Goal: Transaction & Acquisition: Purchase product/service

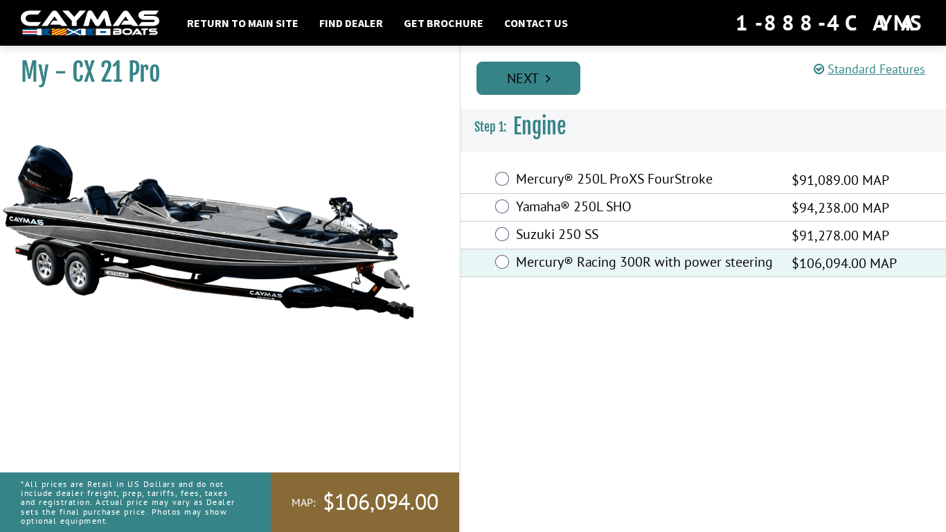
click at [554, 74] on link "Next" at bounding box center [528, 78] width 104 height 33
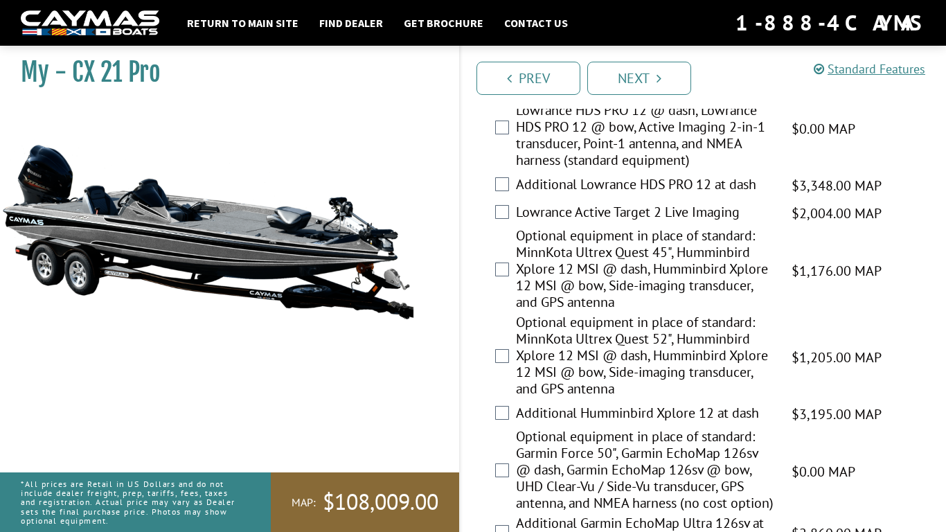
scroll to position [224, 0]
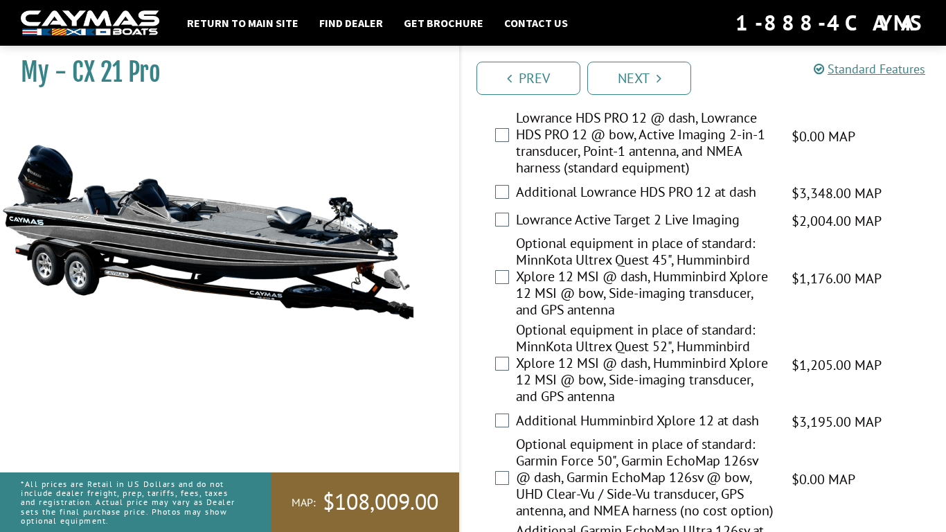
click at [506, 200] on div "Additional Lowrance HDS PRO 12 at dash $3,348.00 MAP $3,952.00 MSRP" at bounding box center [703, 193] width 485 height 28
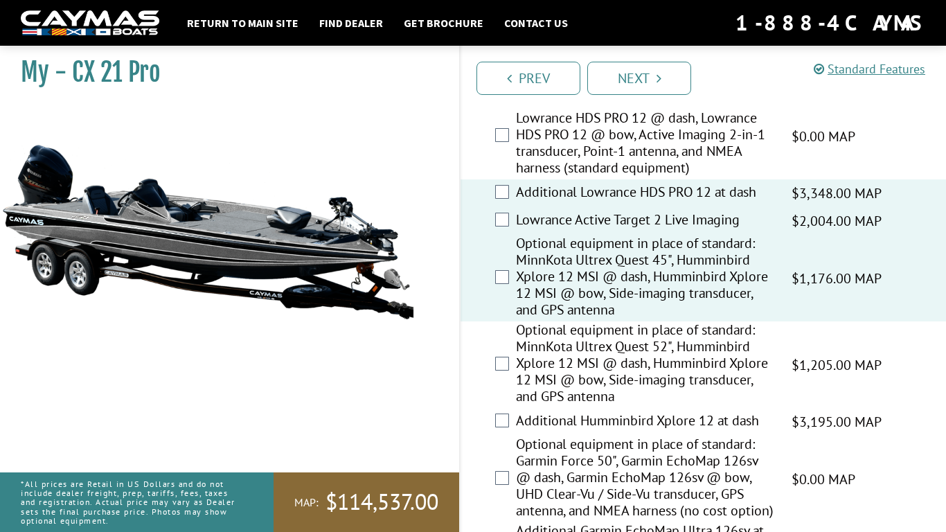
click at [509, 364] on div "Optional equipment in place of standard: MinnKota Ultrex Quest 52", Humminbird …" at bounding box center [703, 364] width 485 height 87
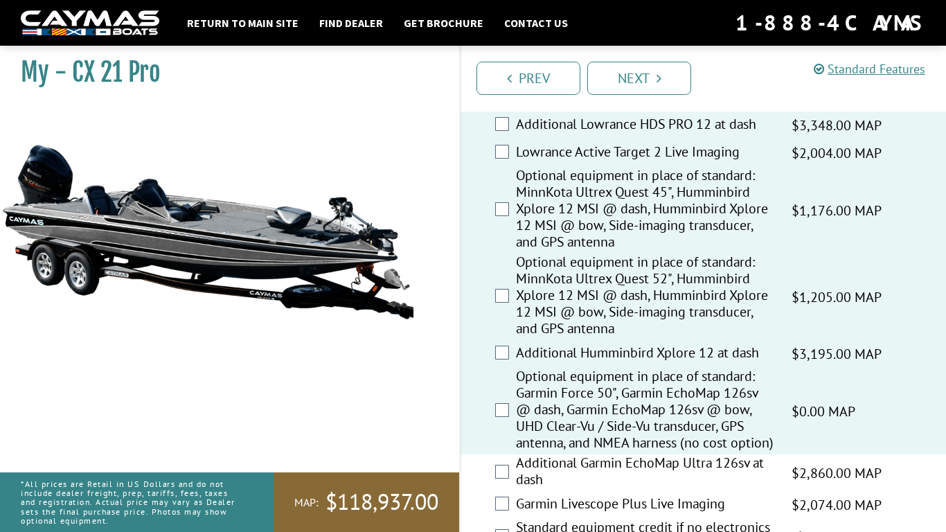
scroll to position [294, 0]
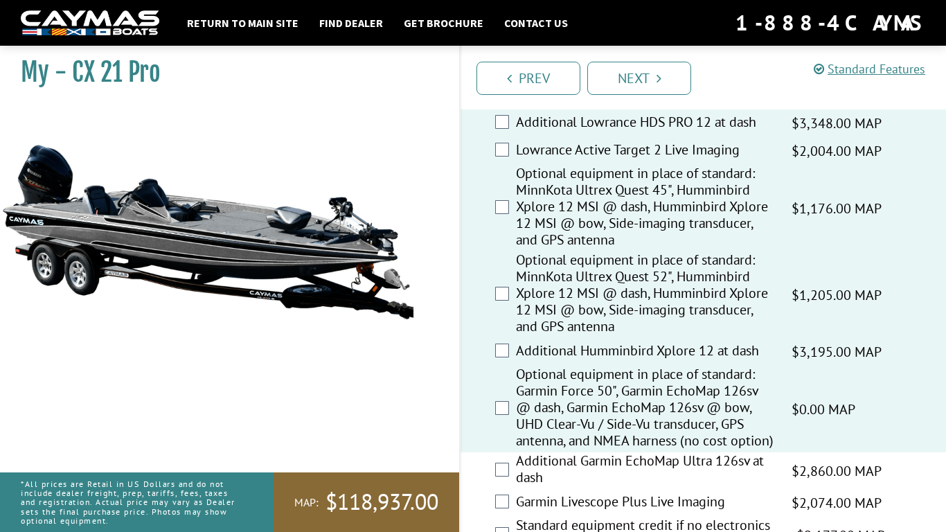
click at [511, 414] on div "Optional equipment in place of standard: Garmin Force 50", Garmin EchoMap 126sv…" at bounding box center [703, 409] width 485 height 87
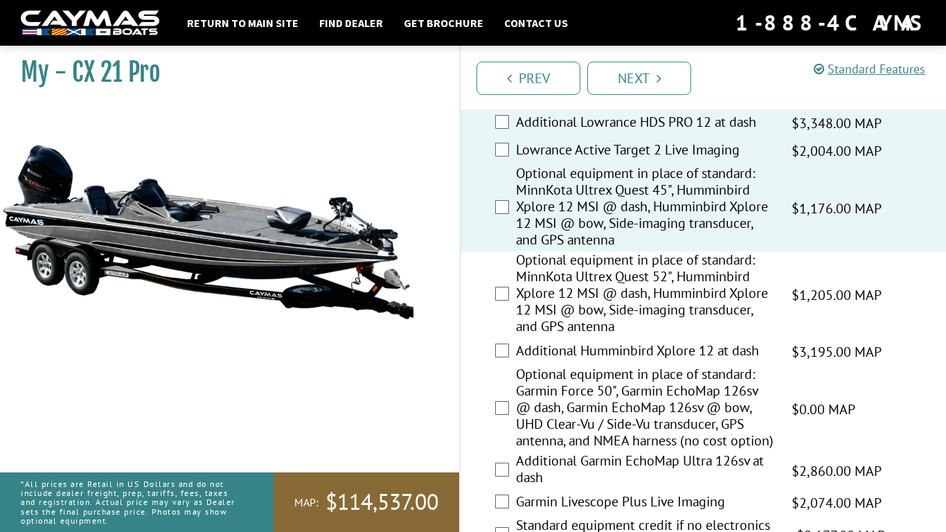
click at [512, 213] on div "Optional equipment in place of standard: MinnKota Ultrex Quest 45", Humminbird …" at bounding box center [703, 208] width 485 height 87
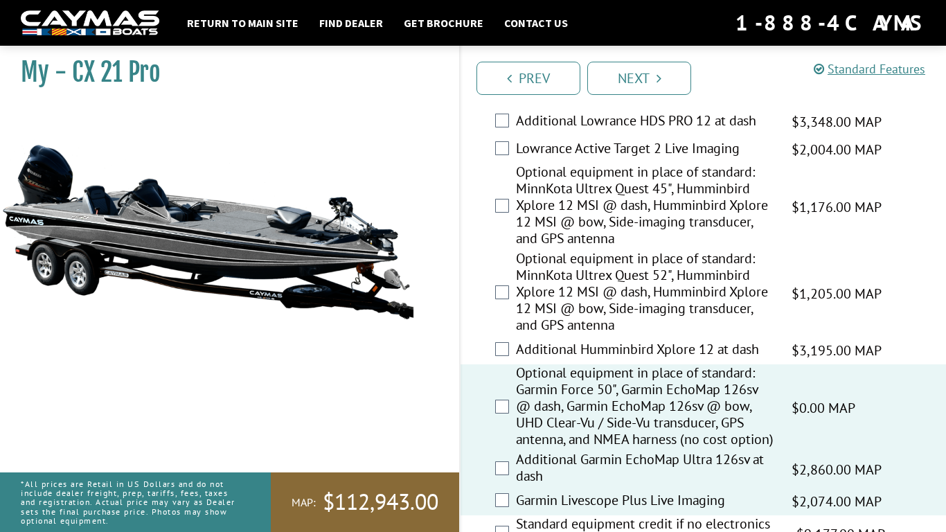
scroll to position [297, 0]
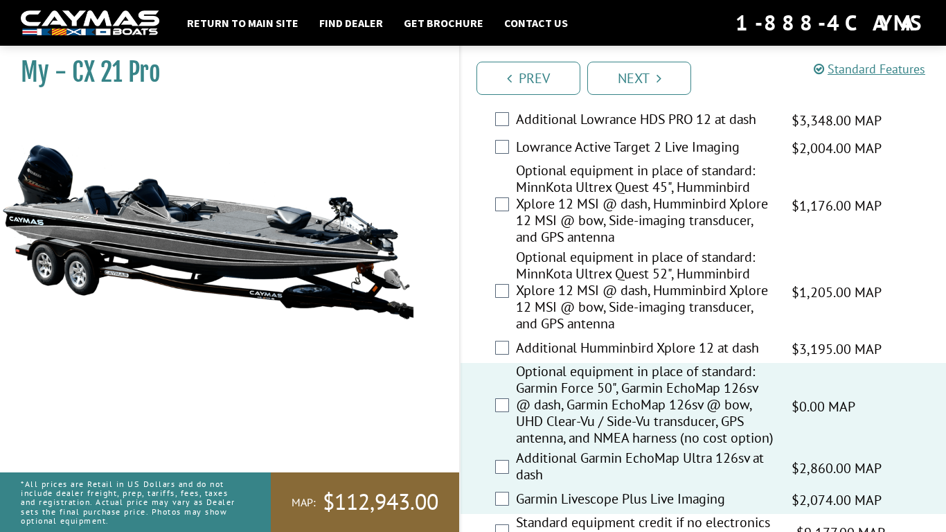
click at [496, 337] on div "Additional Humminbird Xplore 12 at dash $3,195.00 MAP $3,772.00 MSRP" at bounding box center [703, 349] width 485 height 28
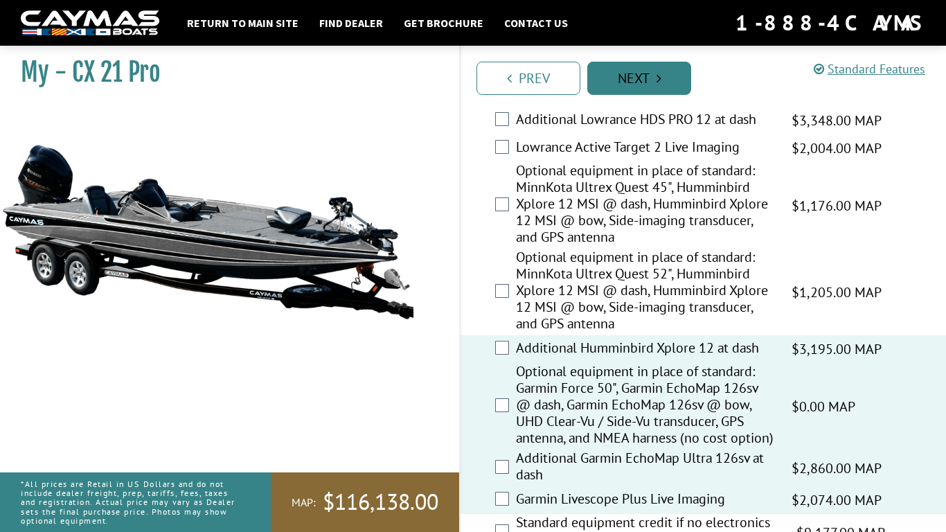
click at [630, 84] on link "Next" at bounding box center [639, 78] width 104 height 33
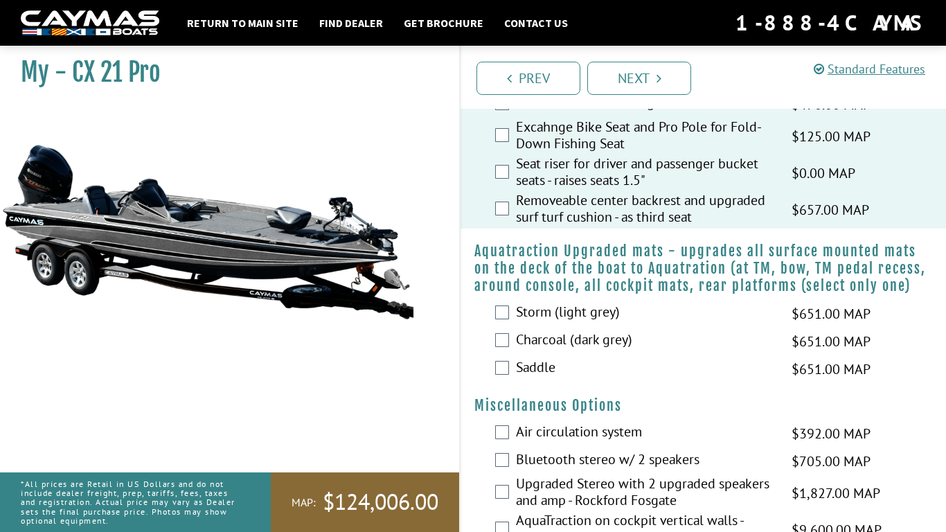
scroll to position [1170, 0]
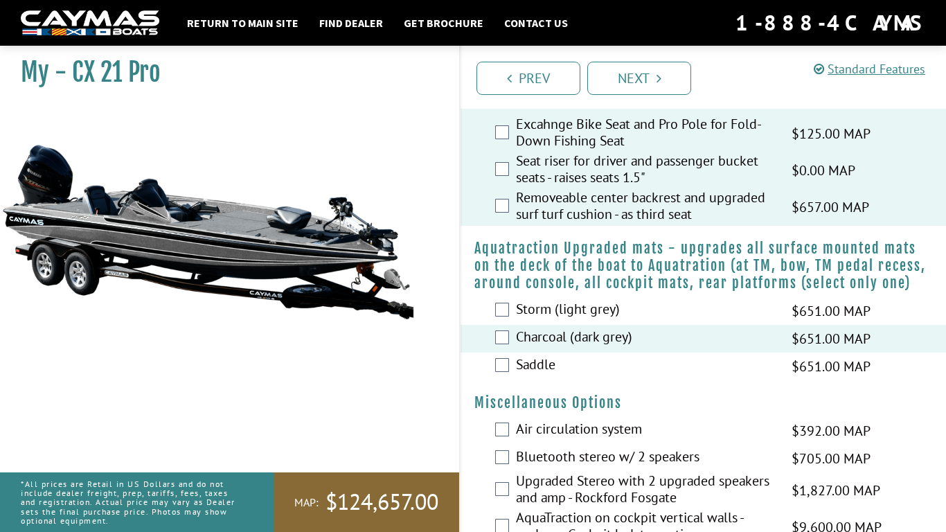
click at [505, 325] on div "Storm (light grey) $651.00 MAP $769.00 MSRP" at bounding box center [703, 311] width 485 height 28
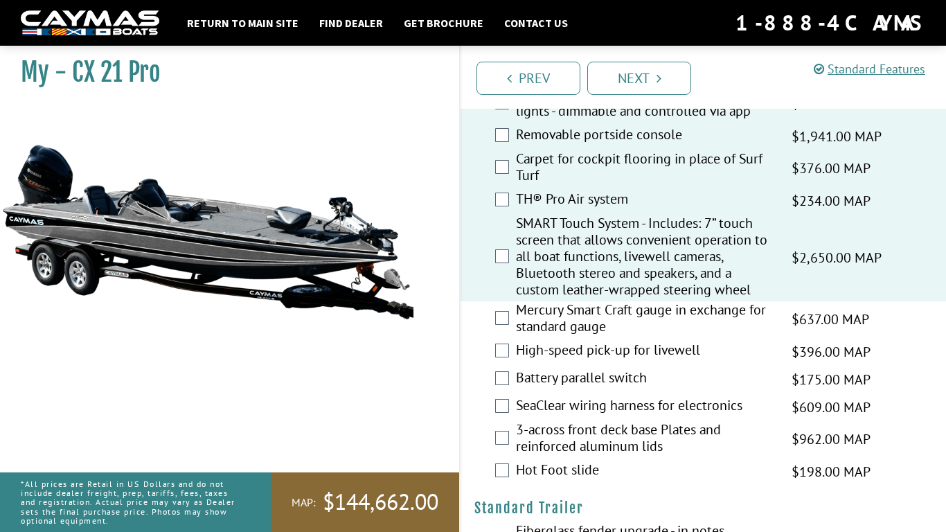
scroll to position [1702, 0]
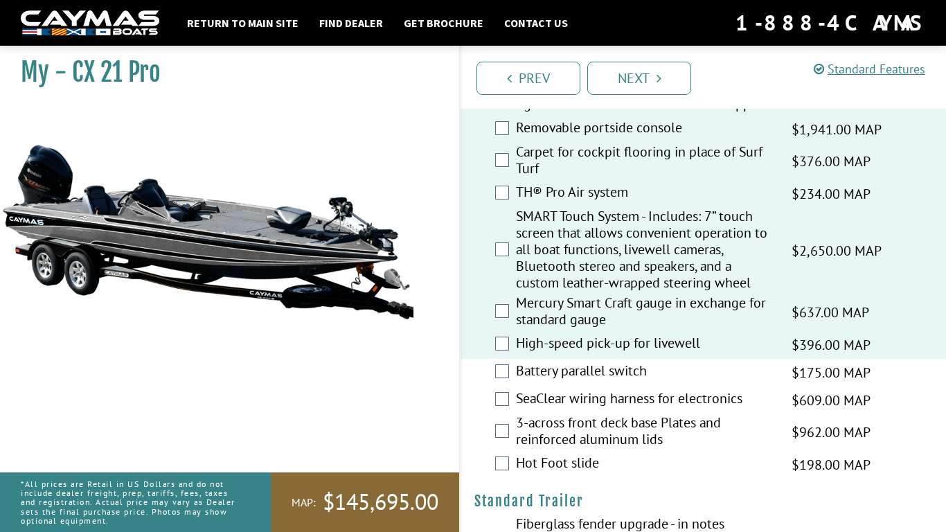
click at [498, 386] on div "Battery parallel switch $175.00 MAP $206.00 MSRP" at bounding box center [703, 373] width 485 height 28
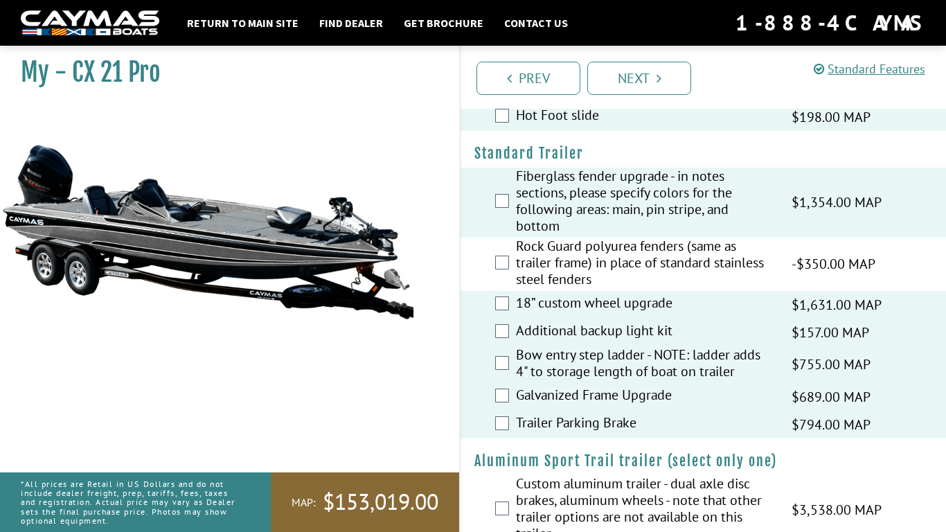
scroll to position [2105, 0]
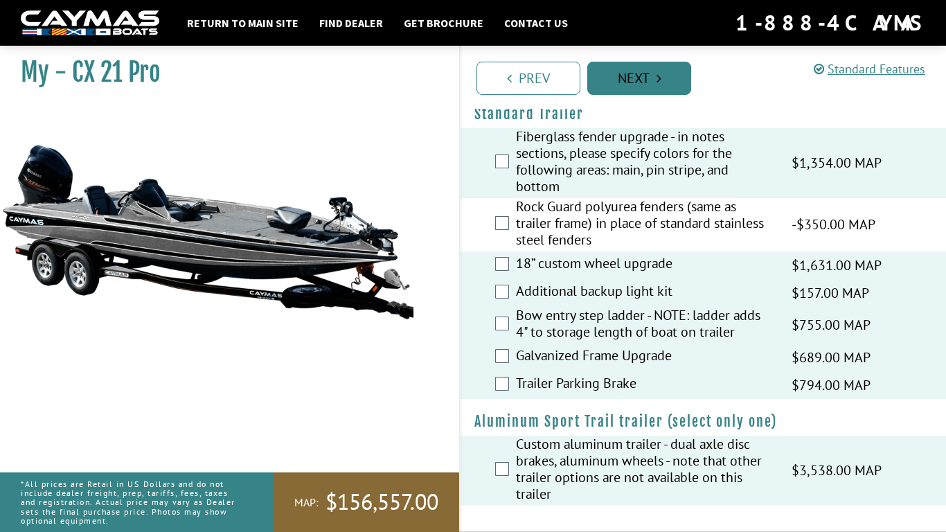
click at [633, 89] on link "Next" at bounding box center [639, 78] width 104 height 33
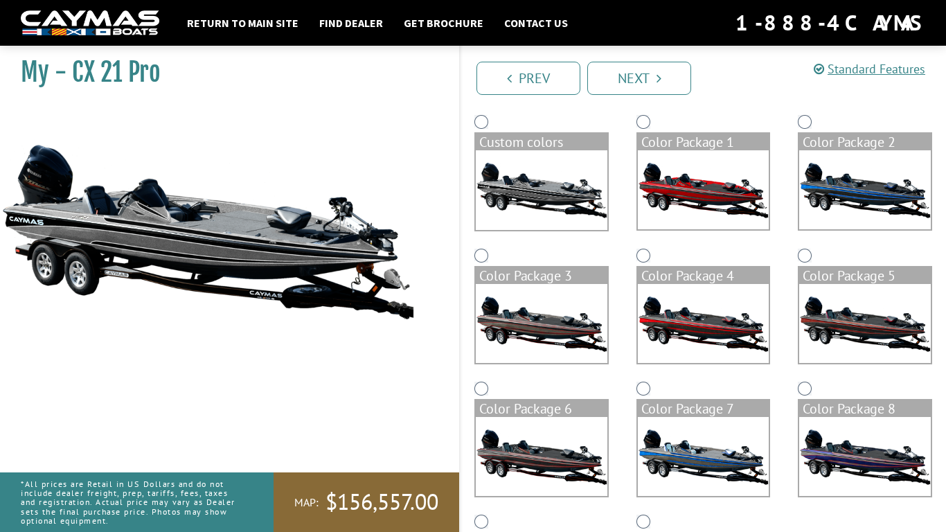
scroll to position [116, 0]
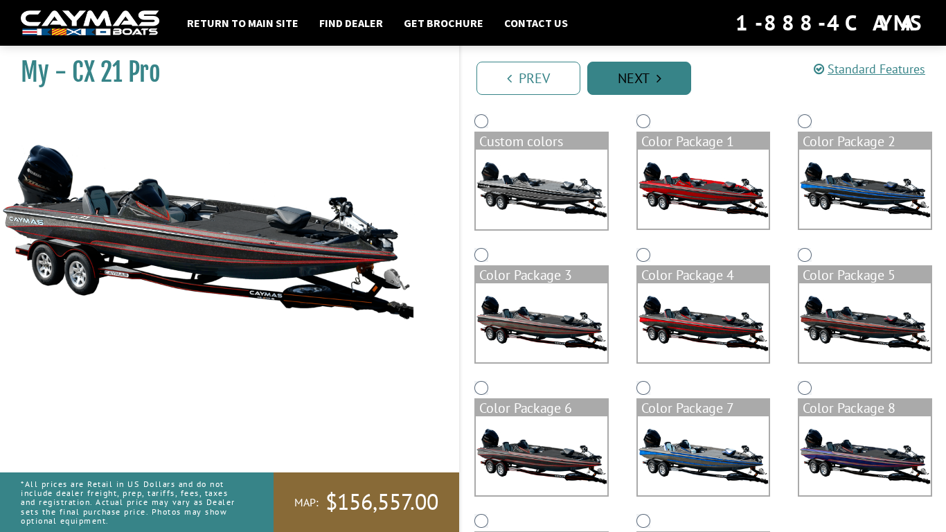
click at [661, 75] on link "Next" at bounding box center [639, 78] width 104 height 33
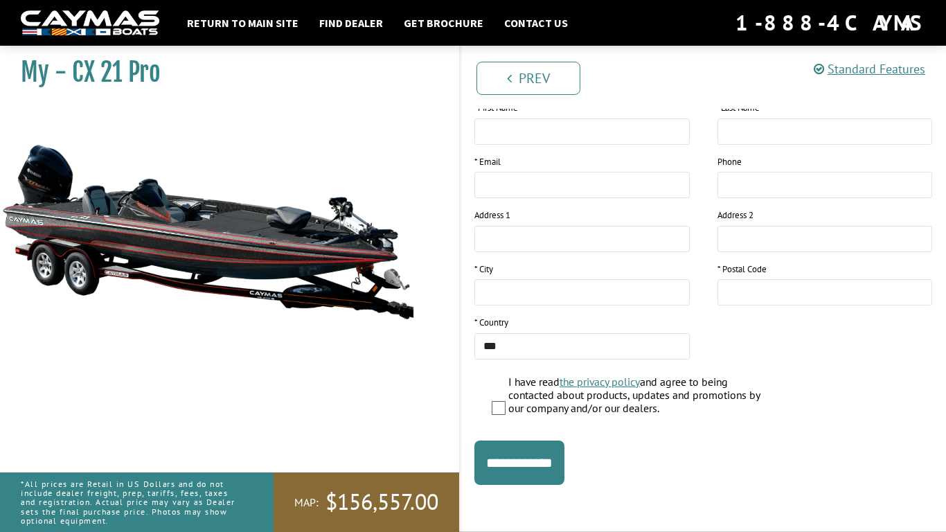
scroll to position [0, 0]
